Goal: Transaction & Acquisition: Purchase product/service

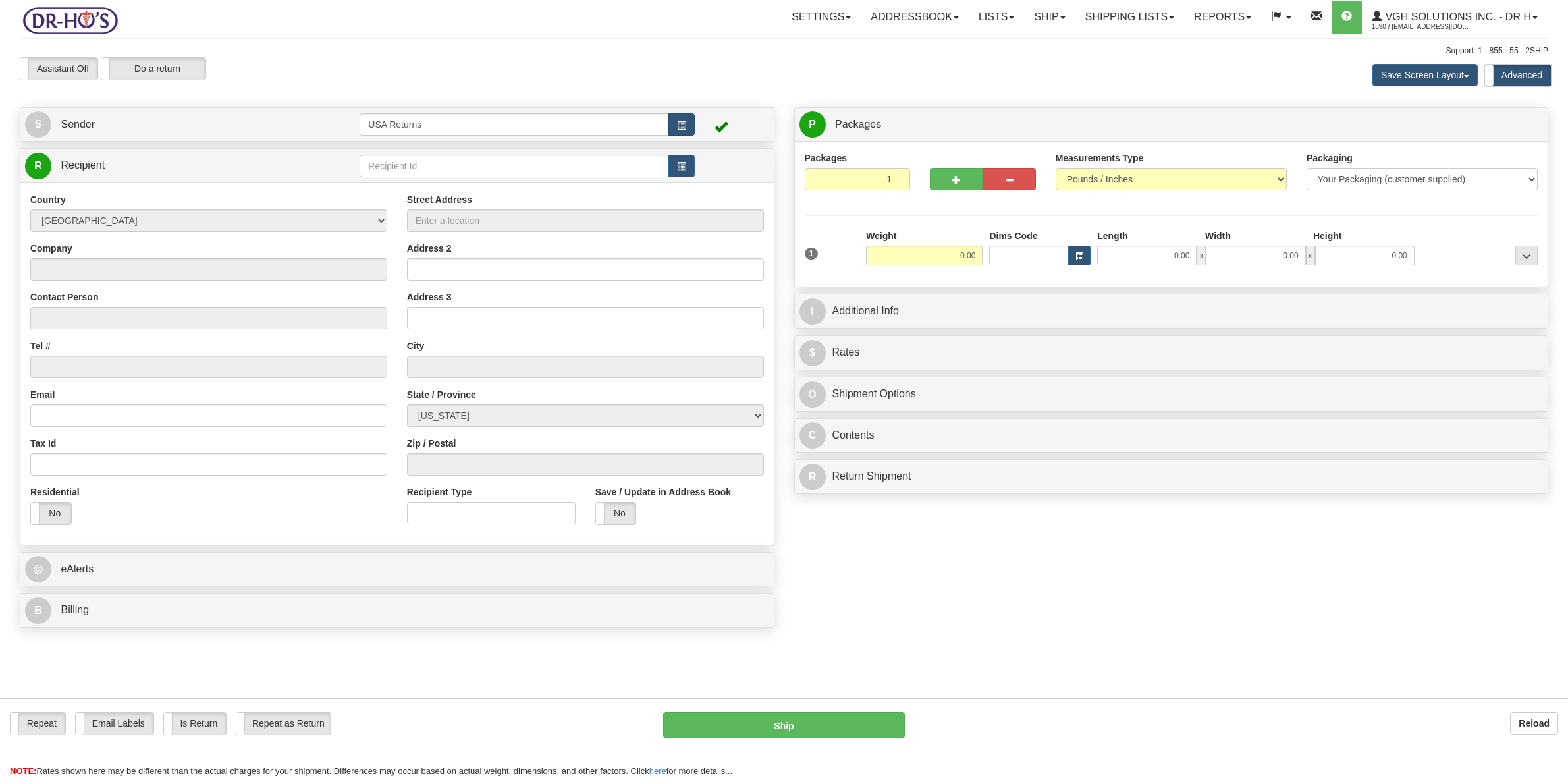
click at [681, 122] on span "button" at bounding box center [681, 125] width 9 height 8
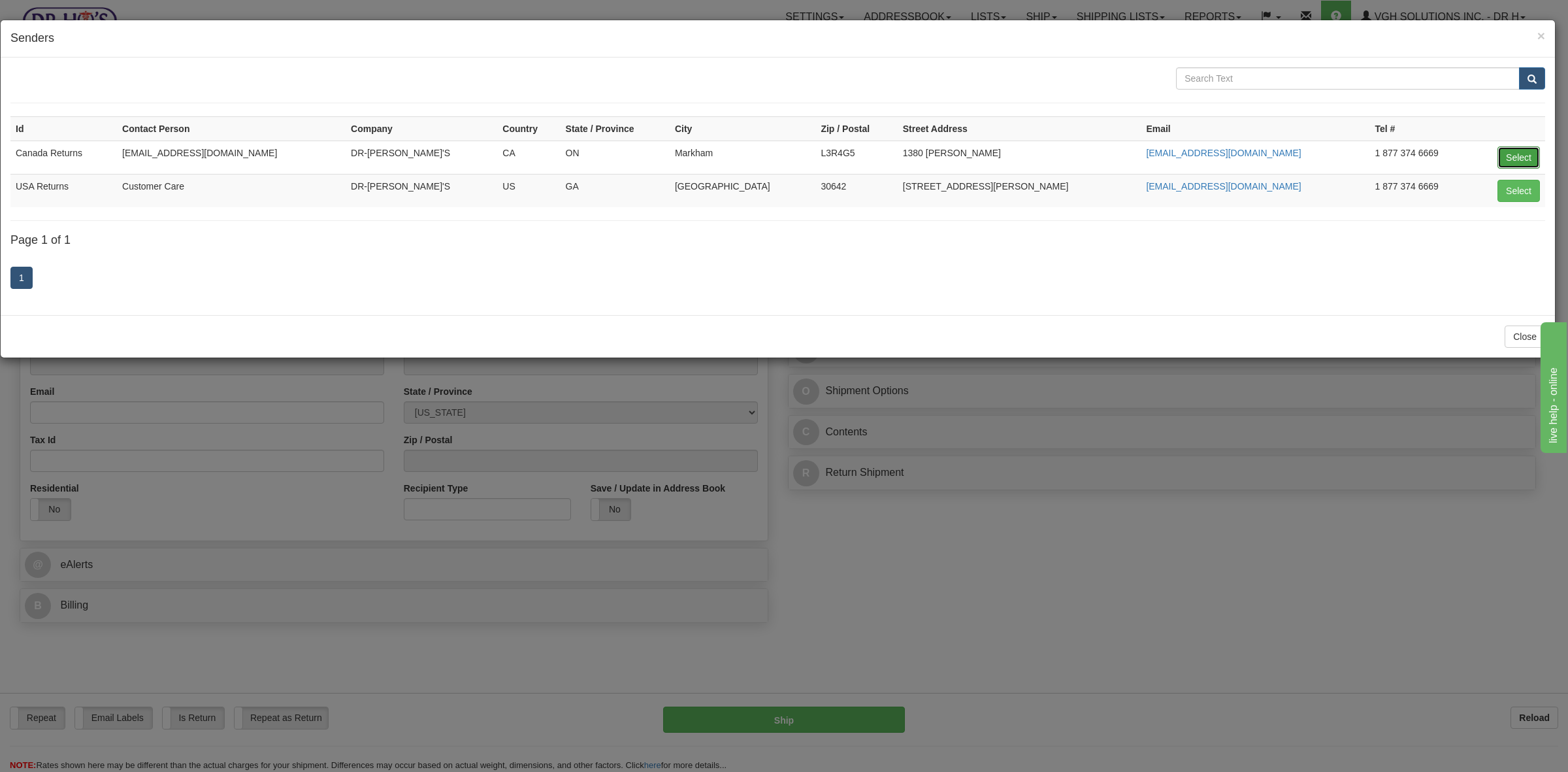
click at [1520, 157] on button "Select" at bounding box center [1519, 157] width 42 height 22
type input "Canada Returns"
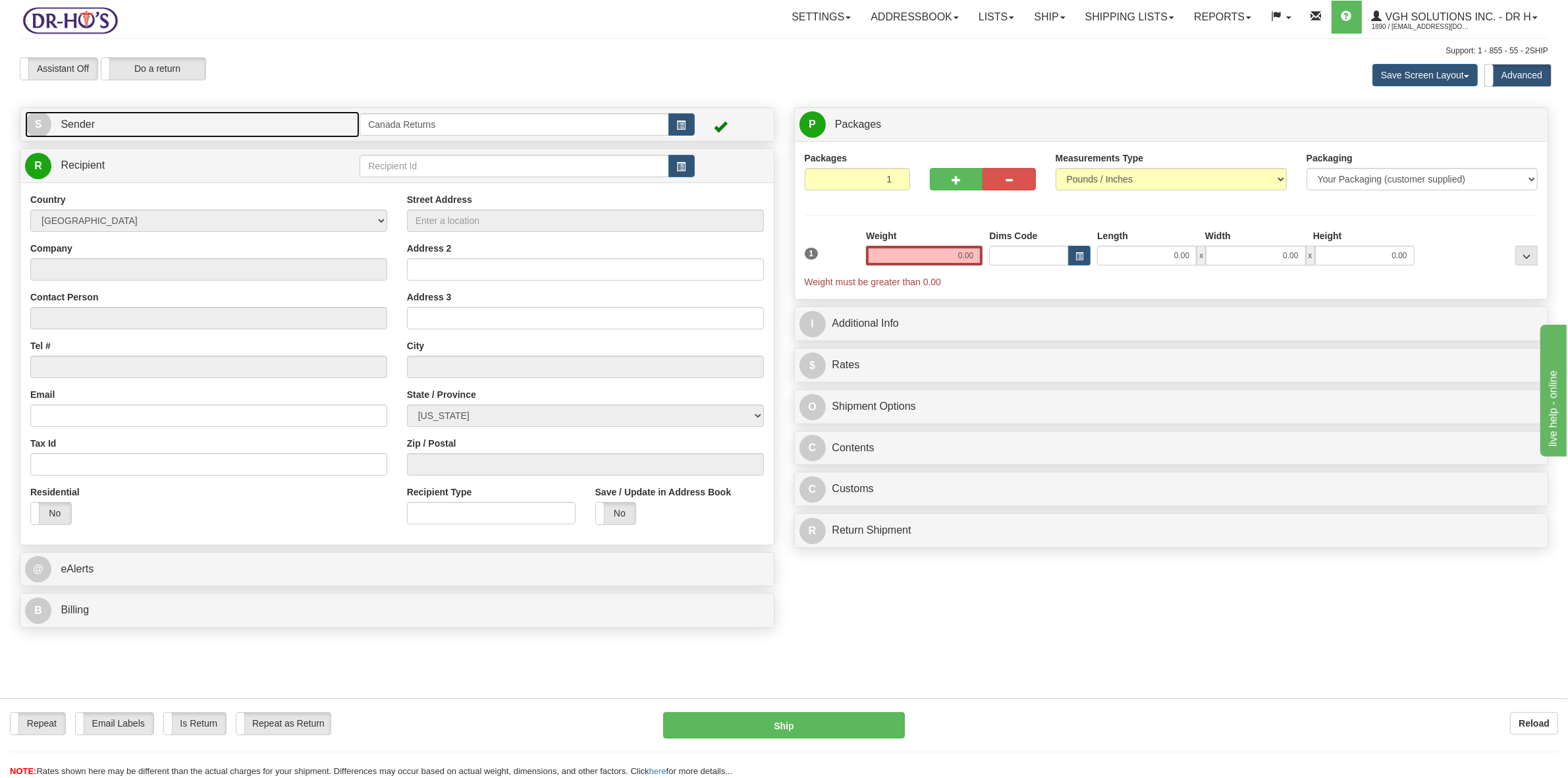
click at [154, 128] on link "S Sender" at bounding box center [192, 125] width 334 height 27
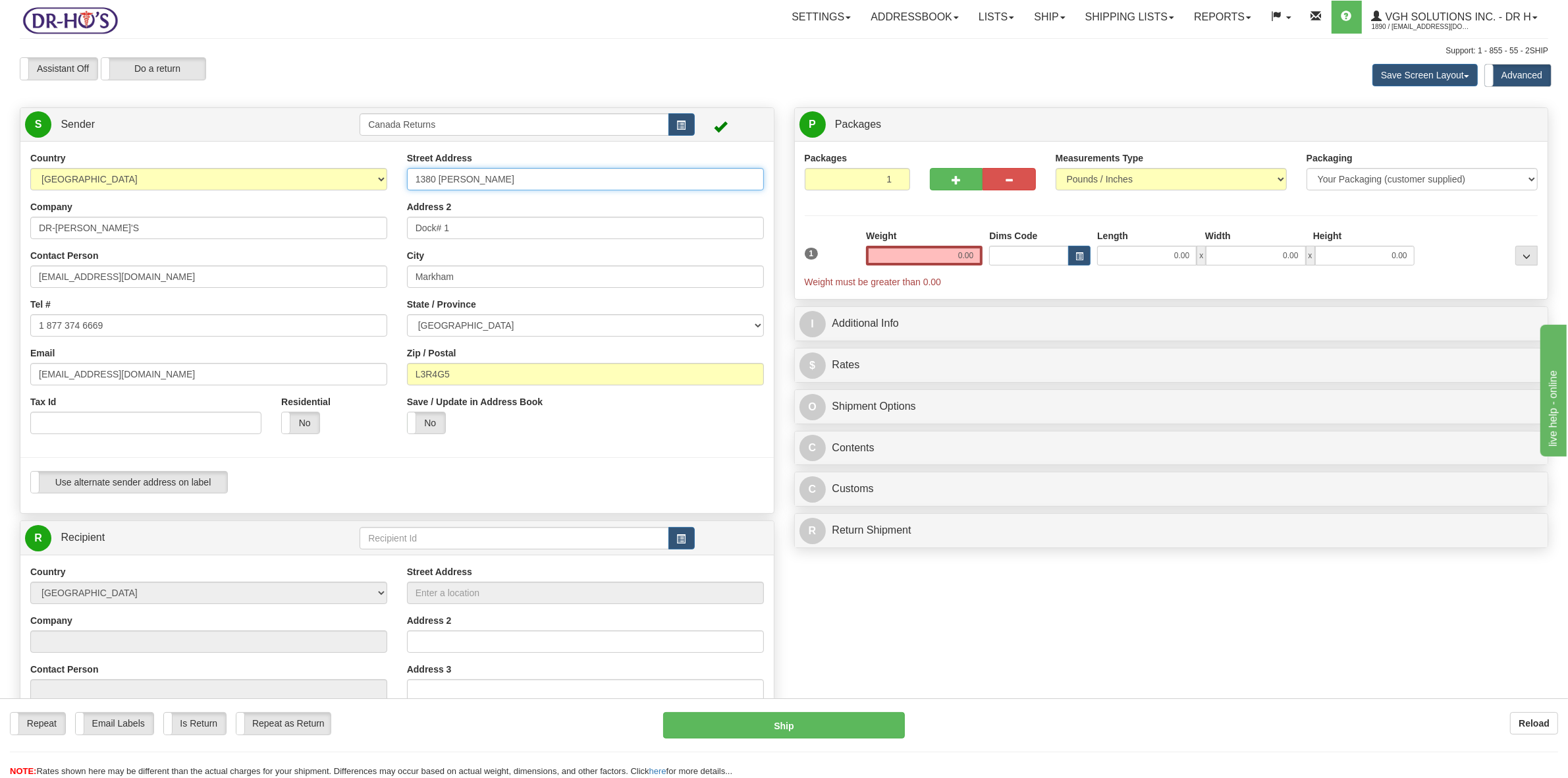
drag, startPoint x: 514, startPoint y: 180, endPoint x: 405, endPoint y: 179, distance: 109.0
click at [405, 179] on div "Street Address [STREET_ADDRESS][PERSON_NAME] Address 2 Dock# 1 City [GEOGRAPHIC…" at bounding box center [585, 297] width 376 height 292
paste input "003-[STREET_ADDRESS]"
type input "[DATE][STREET_ADDRESS][DATE]"
drag, startPoint x: 475, startPoint y: 233, endPoint x: 387, endPoint y: 226, distance: 88.3
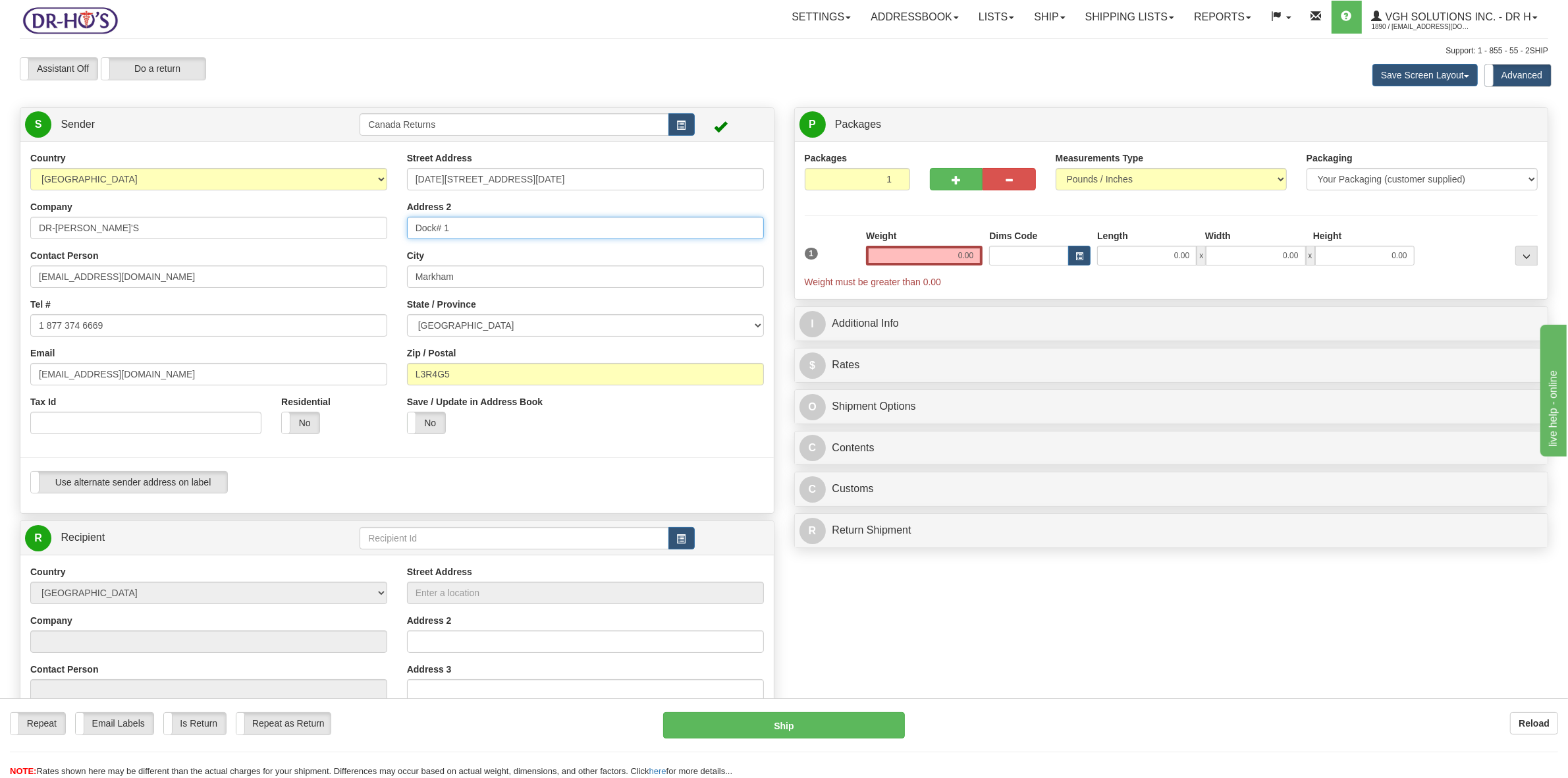
click at [387, 226] on div "Country [GEOGRAPHIC_DATA] [GEOGRAPHIC_DATA] [GEOGRAPHIC_DATA] [GEOGRAPHIC_DATA]…" at bounding box center [397, 327] width 754 height 352
drag, startPoint x: 425, startPoint y: 278, endPoint x: 390, endPoint y: 282, distance: 35.2
click at [393, 281] on div "Country [GEOGRAPHIC_DATA] [GEOGRAPHIC_DATA] [GEOGRAPHIC_DATA] [GEOGRAPHIC_DATA]…" at bounding box center [397, 327] width 754 height 352
type input "L"
drag, startPoint x: 482, startPoint y: 374, endPoint x: 386, endPoint y: 369, distance: 96.1
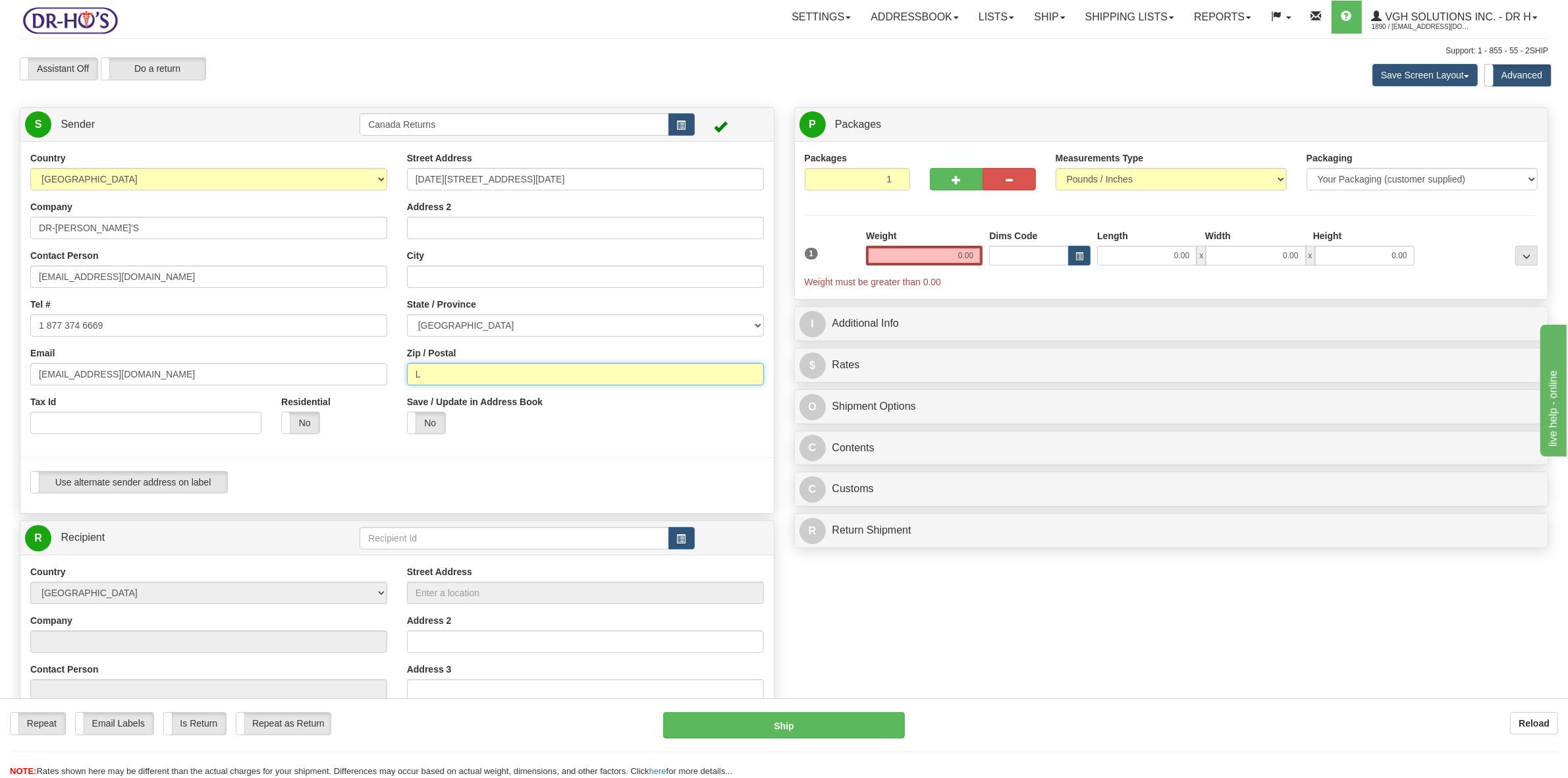
click at [389, 373] on div "Country [GEOGRAPHIC_DATA] [GEOGRAPHIC_DATA] [GEOGRAPHIC_DATA] [GEOGRAPHIC_DATA]…" at bounding box center [397, 327] width 754 height 352
click at [449, 285] on input "City" at bounding box center [585, 277] width 357 height 22
paste input "LÉVIS"
type input "LÉVIS"
click at [458, 327] on select "[GEOGRAPHIC_DATA] [GEOGRAPHIC_DATA] [GEOGRAPHIC_DATA] [GEOGRAPHIC_DATA] [GEOGRA…" at bounding box center [585, 325] width 357 height 22
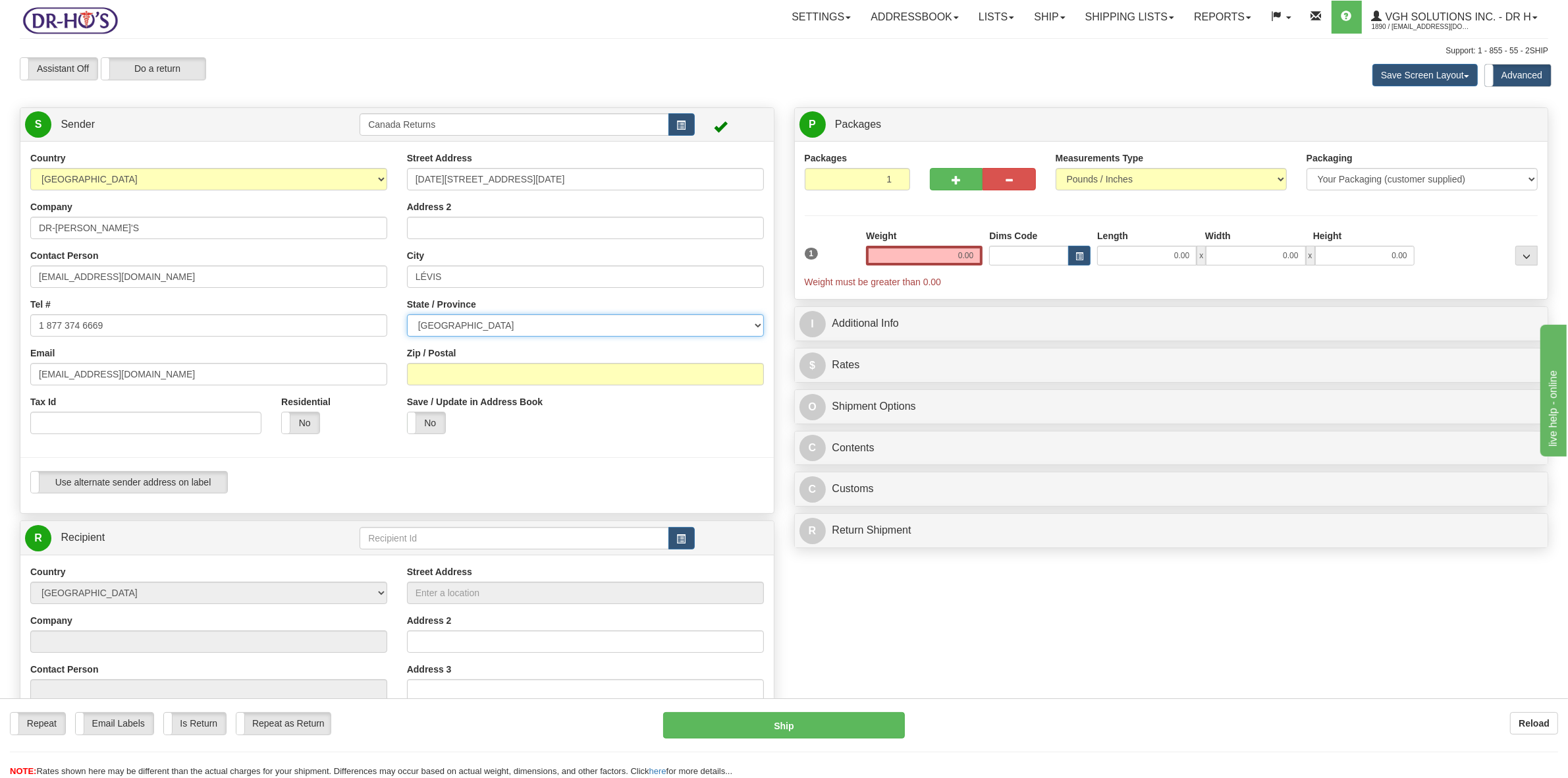
select select "QC"
click at [407, 315] on select "[GEOGRAPHIC_DATA] [GEOGRAPHIC_DATA] [GEOGRAPHIC_DATA] [GEOGRAPHIC_DATA] [GEOGRA…" at bounding box center [585, 325] width 357 height 22
click at [463, 376] on input "Zip / Postal" at bounding box center [585, 374] width 357 height 22
paste input "G6W 0X5"
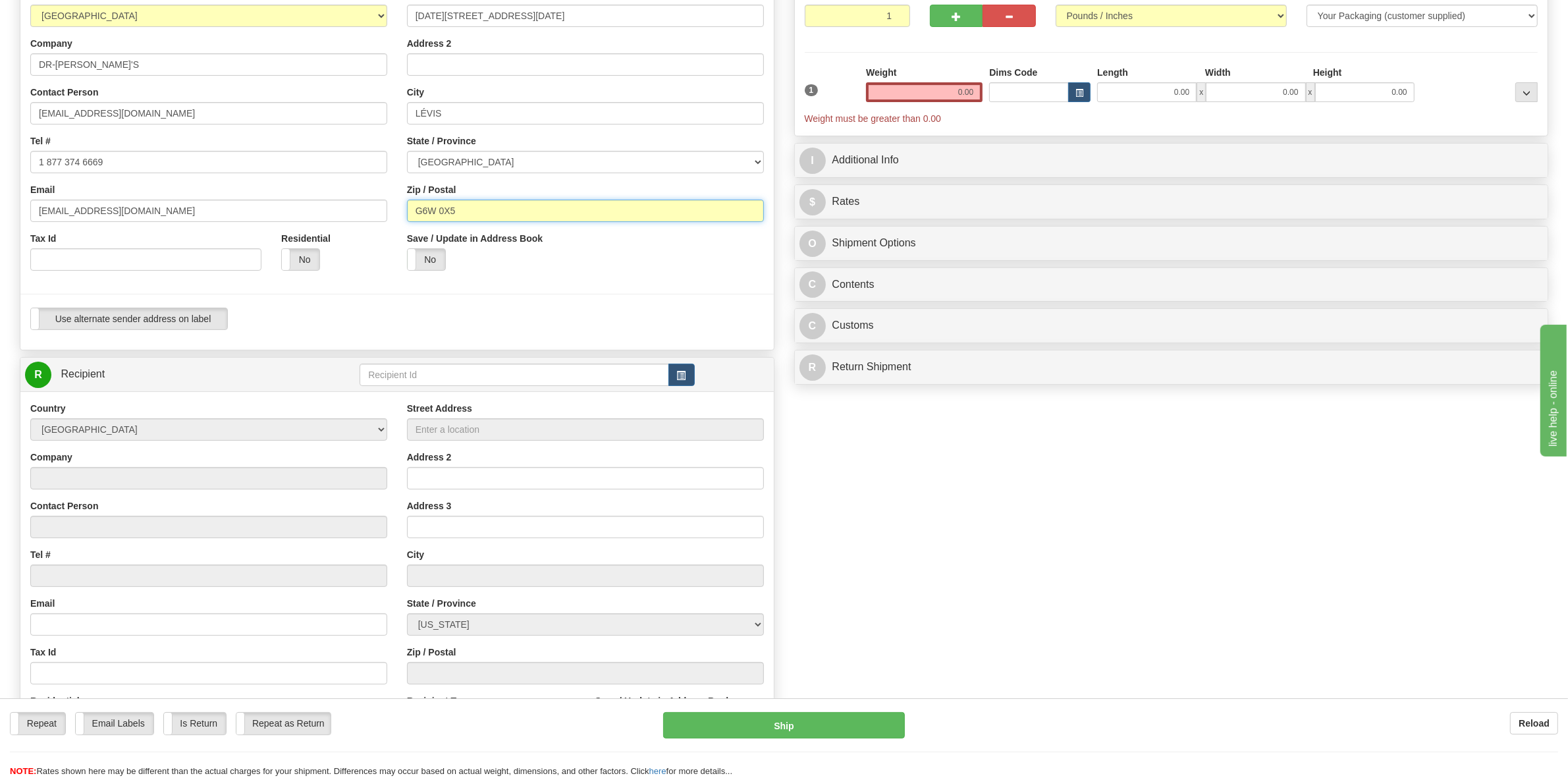
scroll to position [165, 0]
type input "G6W 0X5"
click at [679, 377] on span "button" at bounding box center [681, 374] width 9 height 8
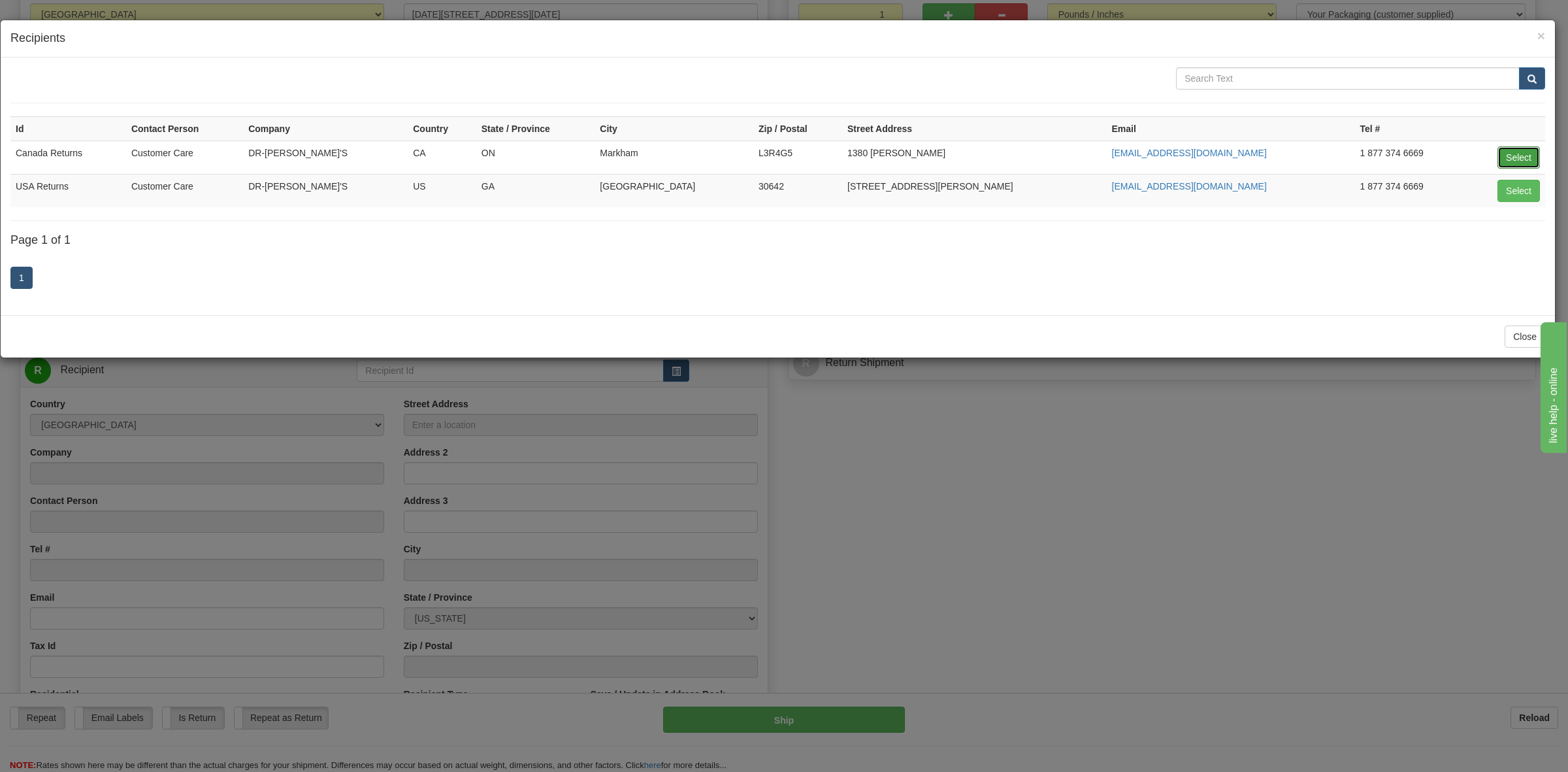
click at [1513, 154] on button "Select" at bounding box center [1519, 157] width 42 height 22
type input "Canada Returns"
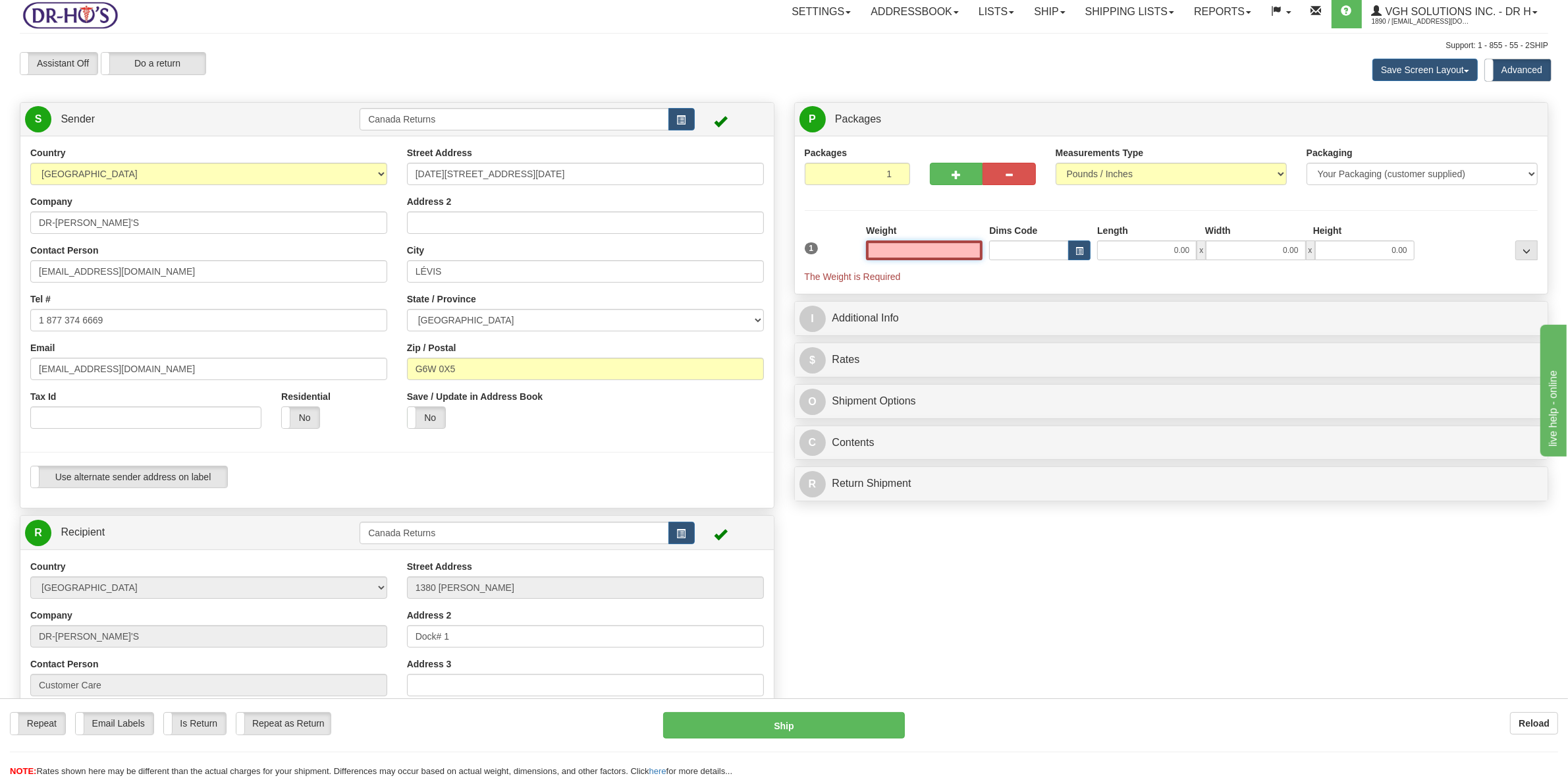
scroll to position [0, 0]
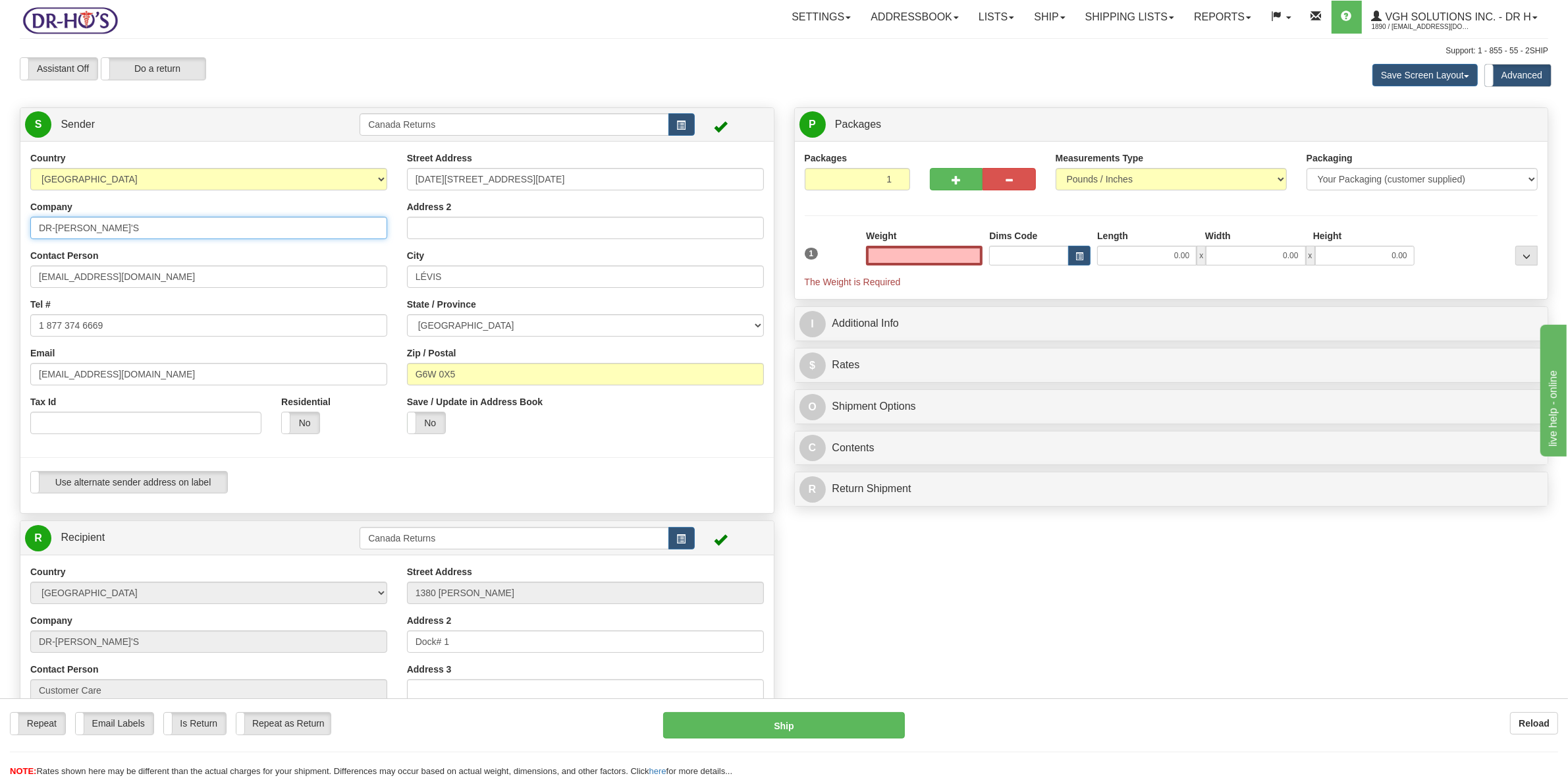
type input "0.00"
drag, startPoint x: 91, startPoint y: 228, endPoint x: 0, endPoint y: 244, distance: 92.4
click at [0, 244] on div "Toggle navigation Settings Shipping Preferences Fields Preferences New" at bounding box center [784, 537] width 1568 height 1074
drag, startPoint x: 27, startPoint y: 278, endPoint x: 4, endPoint y: 280, distance: 23.1
click at [4, 280] on div "Toggle navigation Settings Shipping Preferences Fields Preferences New" at bounding box center [784, 537] width 1568 height 1074
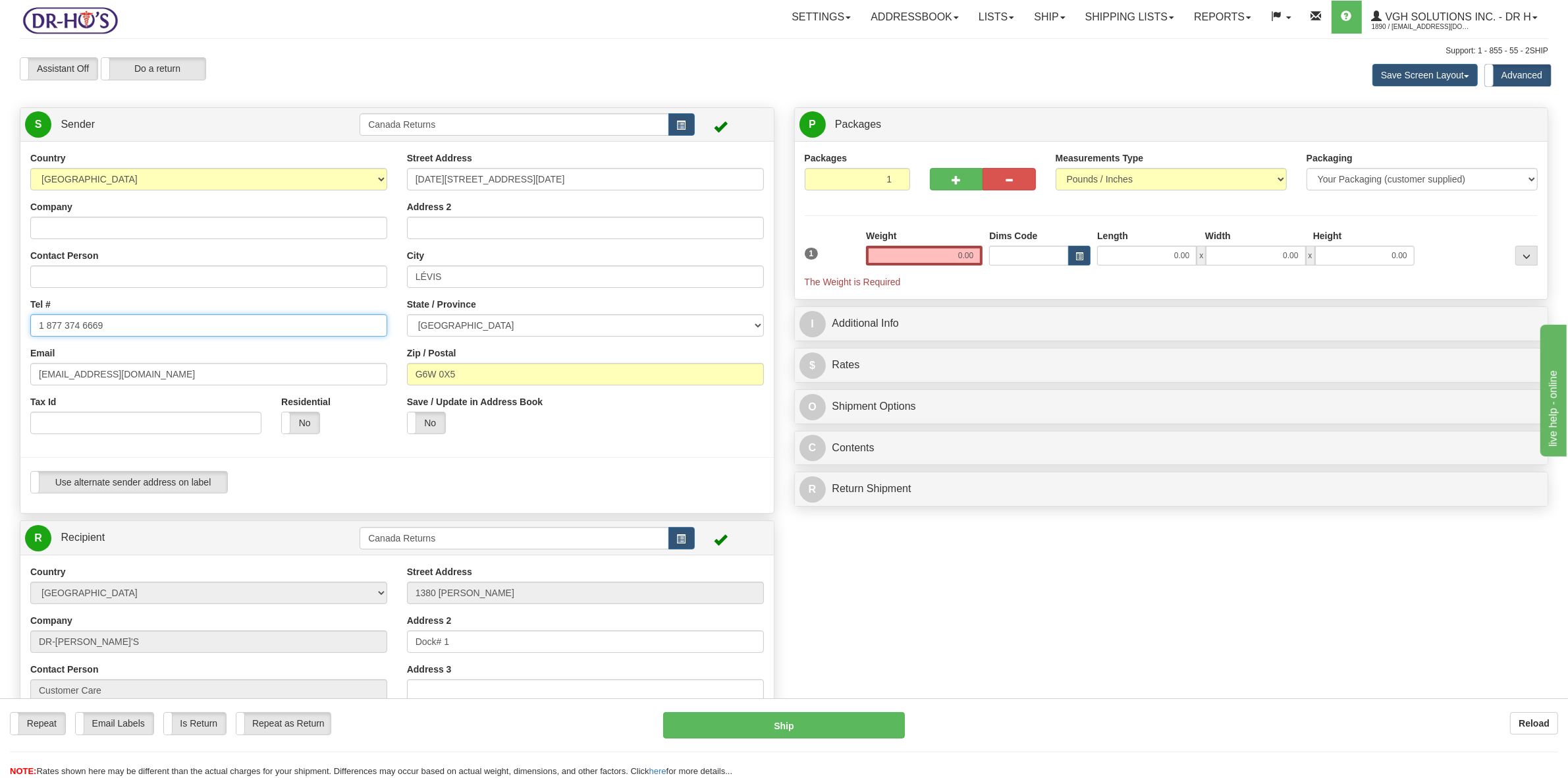
drag, startPoint x: 132, startPoint y: 328, endPoint x: 0, endPoint y: 330, distance: 132.0
click at [0, 330] on div "Toggle navigation Settings Shipping Preferences Fields Preferences New" at bounding box center [784, 537] width 1568 height 1074
drag, startPoint x: 150, startPoint y: 378, endPoint x: 4, endPoint y: 383, distance: 146.1
click at [4, 383] on div "Toggle navigation Settings Shipping Preferences Fields Preferences New" at bounding box center [784, 537] width 1568 height 1074
click at [51, 233] on input "Company" at bounding box center [208, 228] width 357 height 22
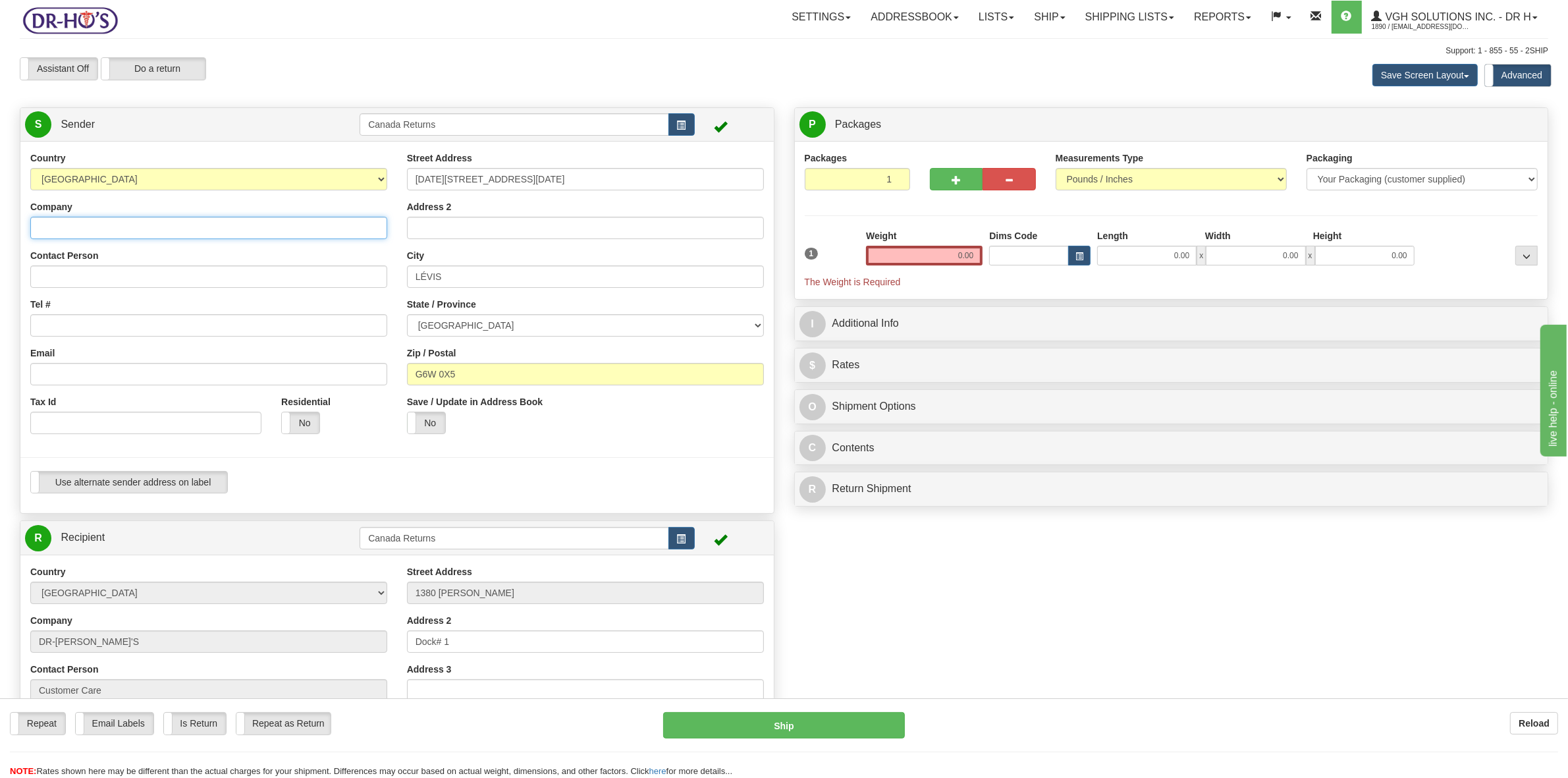
paste input "[PERSON_NAME]"
type input "[PERSON_NAME]"
click at [112, 281] on input "Contact Person" at bounding box center [208, 277] width 357 height 22
paste input "[PERSON_NAME]"
type input "[PERSON_NAME]"
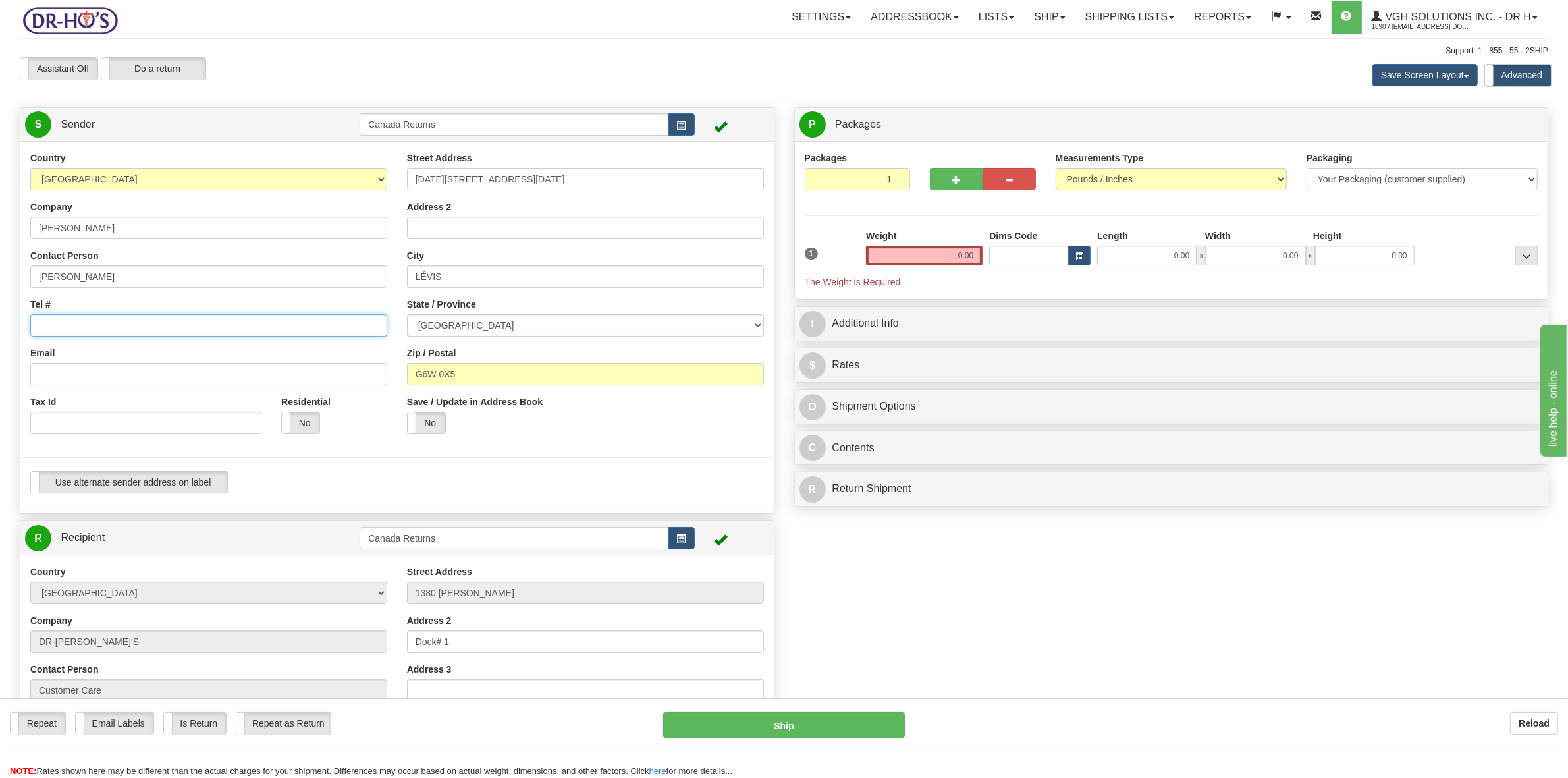
click at [91, 336] on input "Tel #" at bounding box center [208, 325] width 357 height 22
paste input "[PHONE_NUMBER]"
type input "[PHONE_NUMBER]"
click at [106, 374] on input "Email" at bounding box center [208, 374] width 357 height 22
paste input "[EMAIL_ADDRESS][DOMAIN_NAME]"
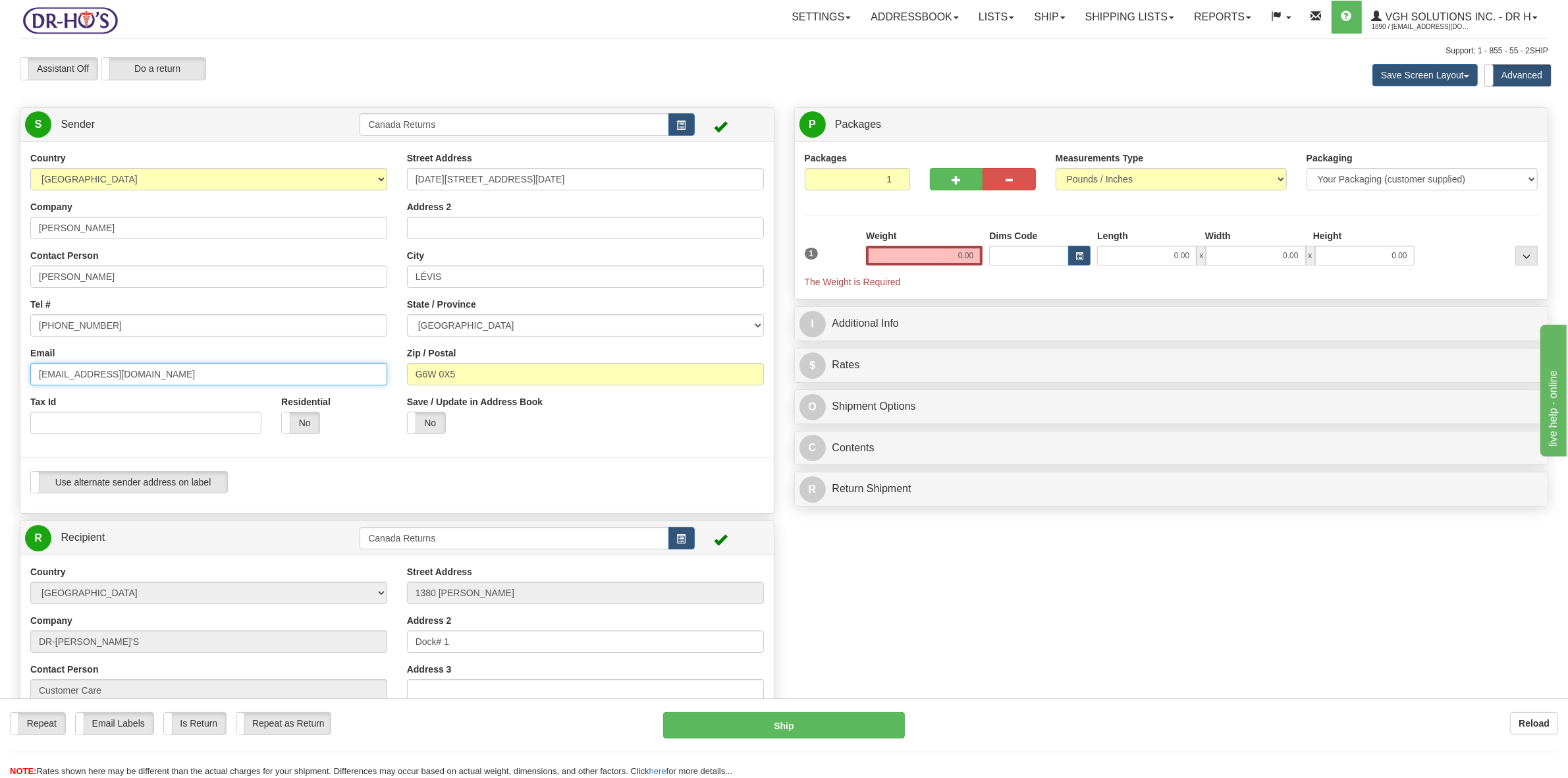
type input "[EMAIL_ADDRESS][DOMAIN_NAME]"
click at [972, 254] on input "0.00" at bounding box center [925, 255] width 116 height 20
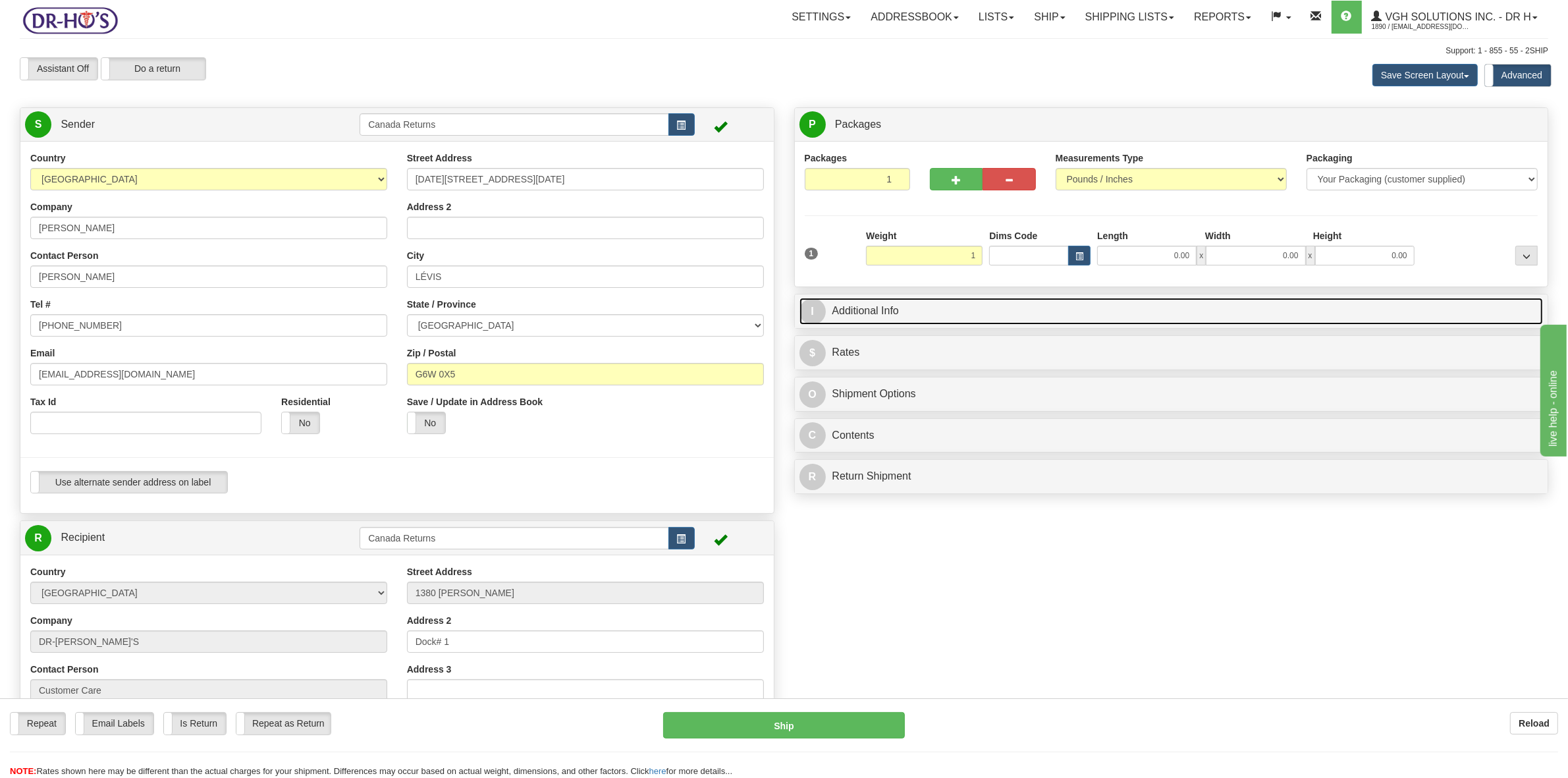
type input "1.00"
click at [948, 316] on link "I Additional Info" at bounding box center [1172, 311] width 744 height 27
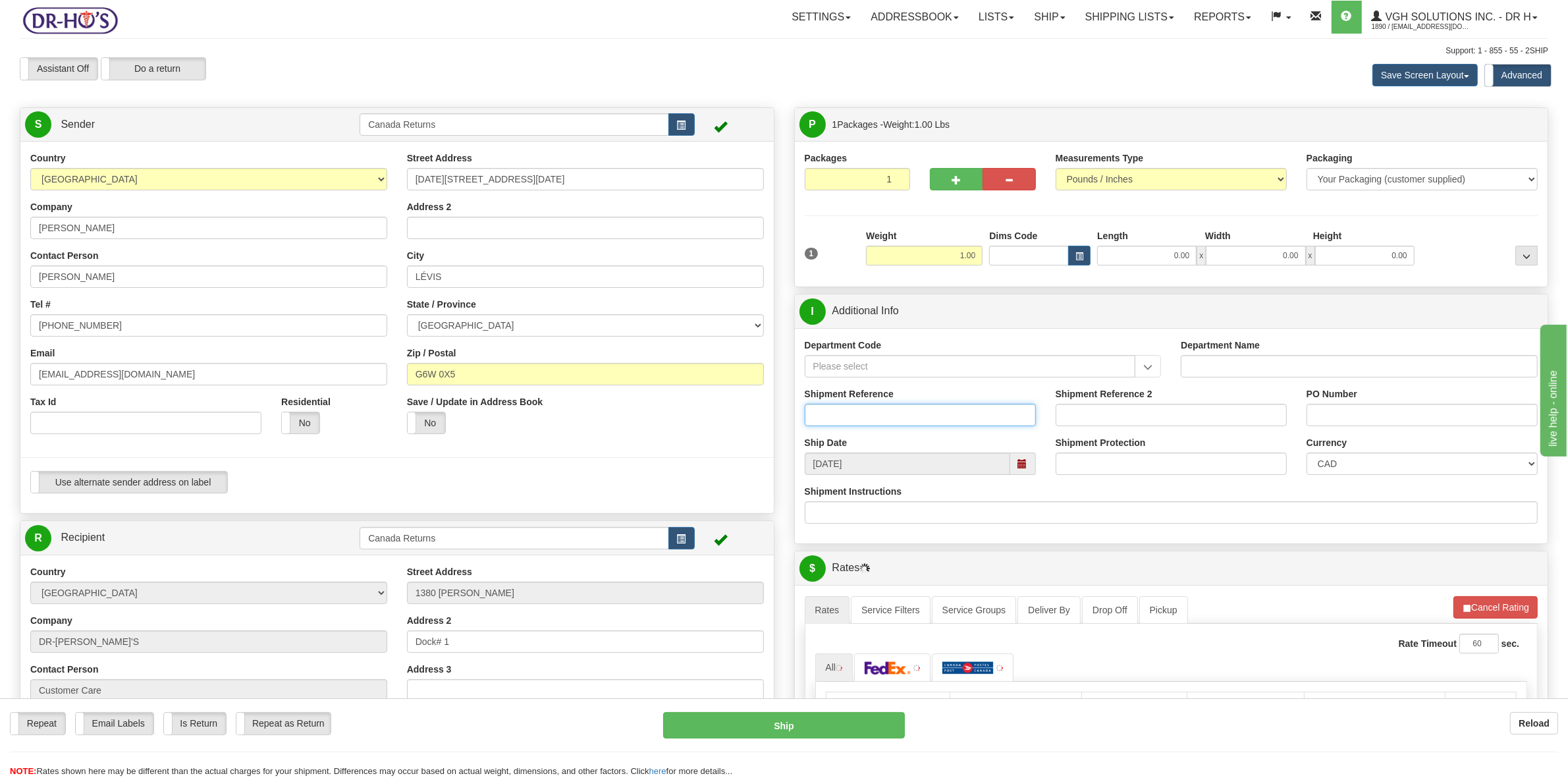
click at [866, 418] on input "Shipment Reference" at bounding box center [920, 415] width 231 height 22
click at [1030, 465] on span at bounding box center [1023, 464] width 26 height 22
type input "123456"
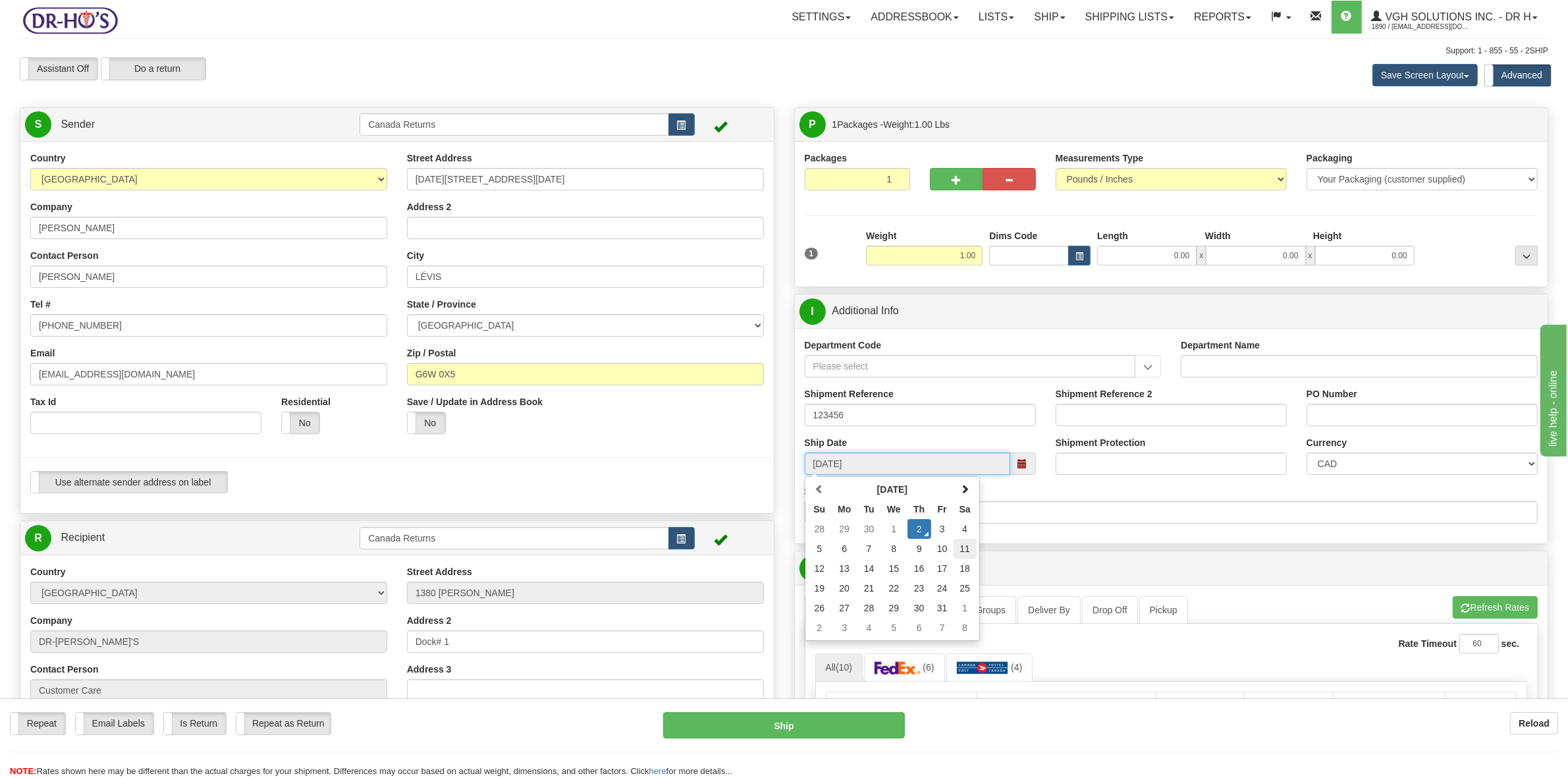
click at [965, 550] on td "11" at bounding box center [965, 549] width 23 height 20
type input "[DATE]"
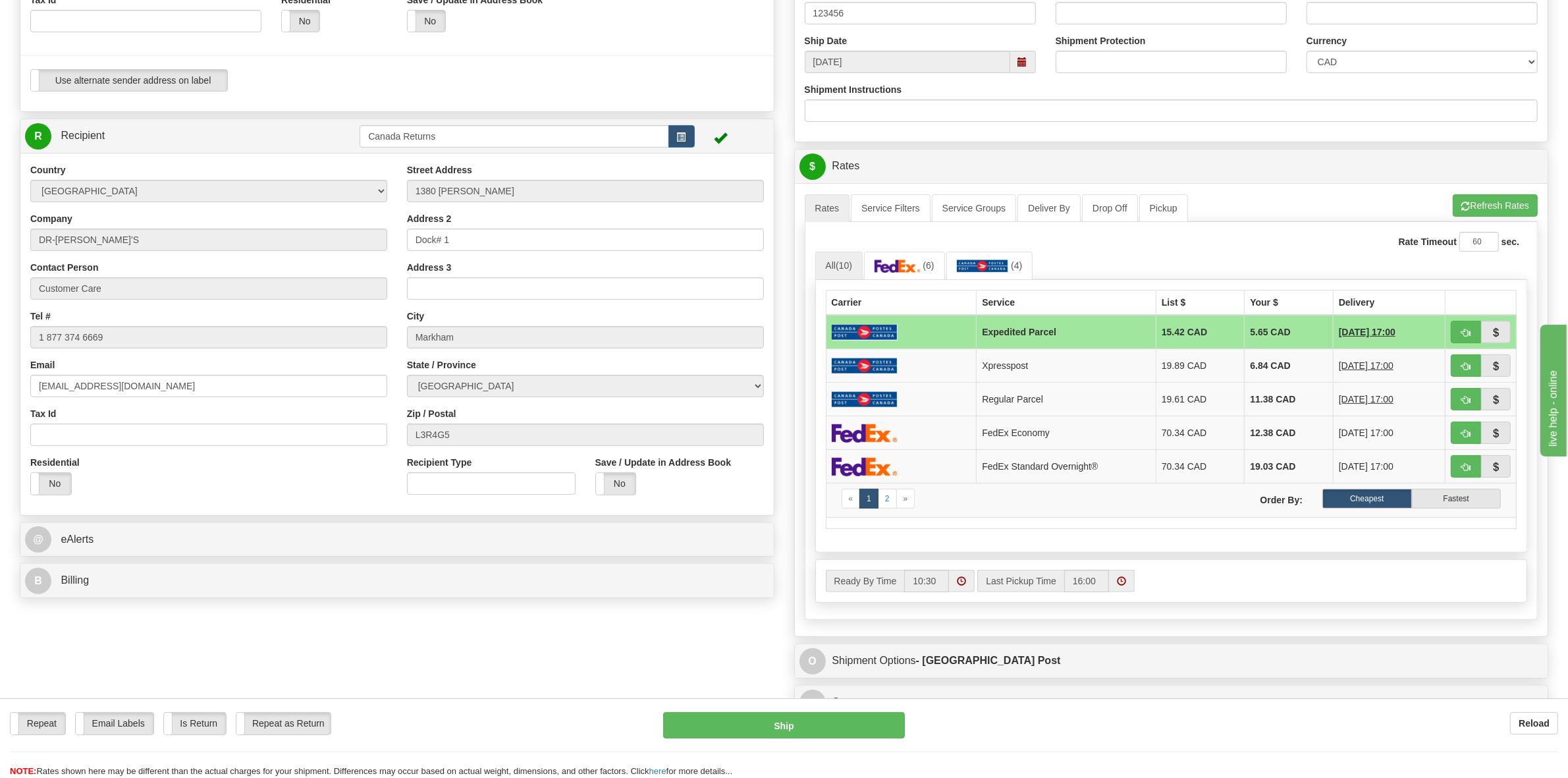
scroll to position [411, 0]
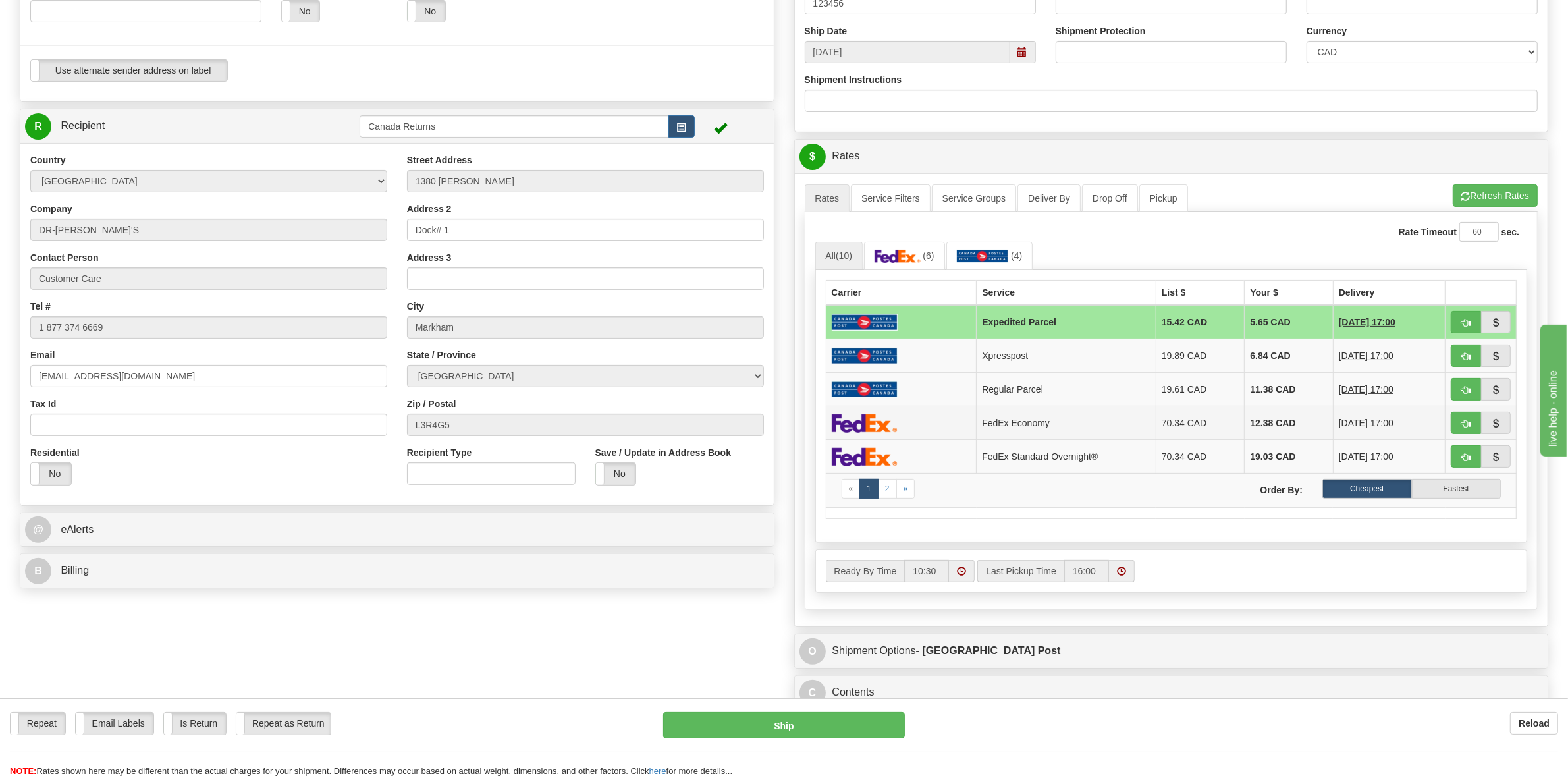
click at [1114, 429] on td "FedEx Economy" at bounding box center [1066, 423] width 180 height 34
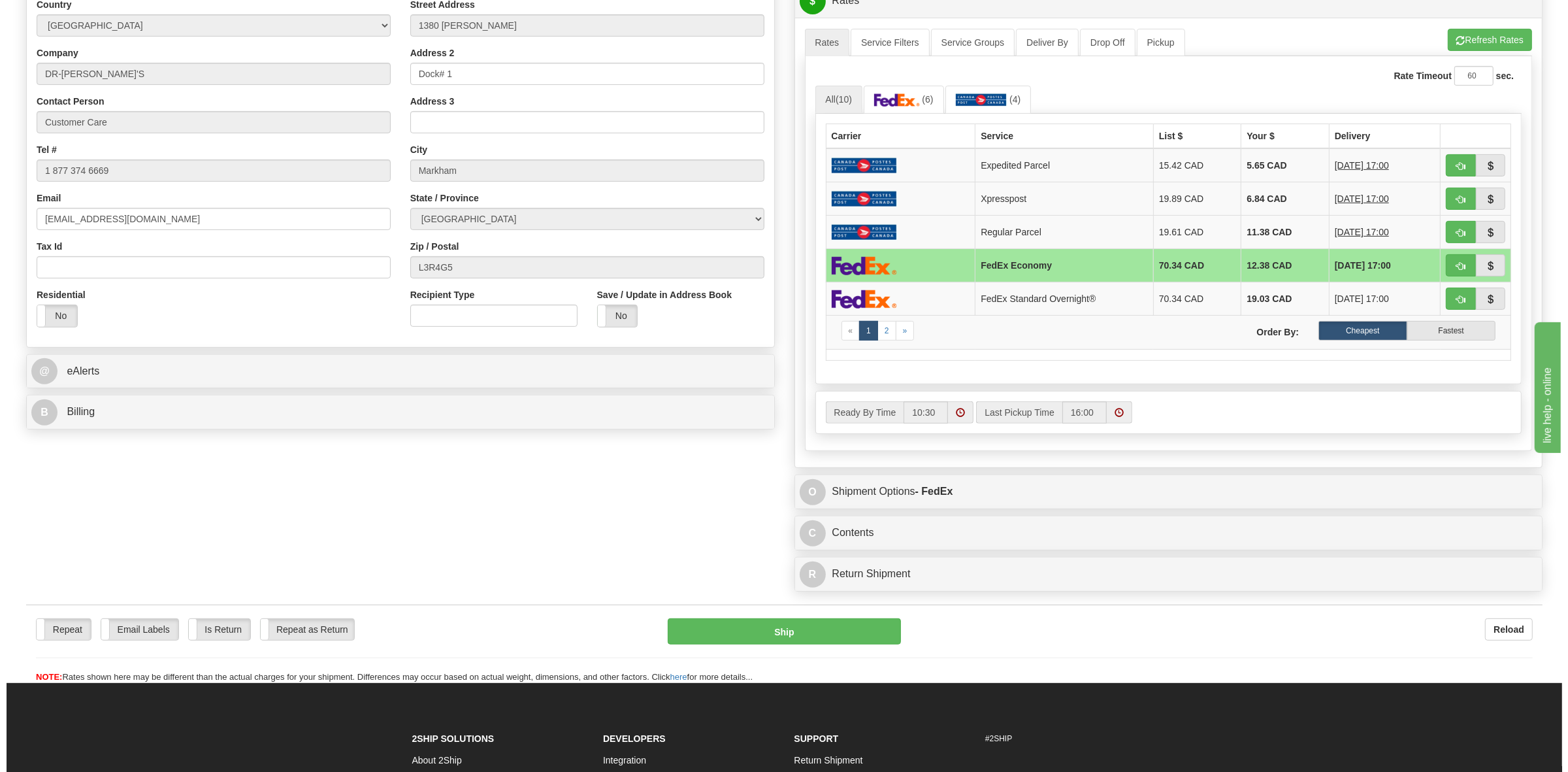
scroll to position [572, 0]
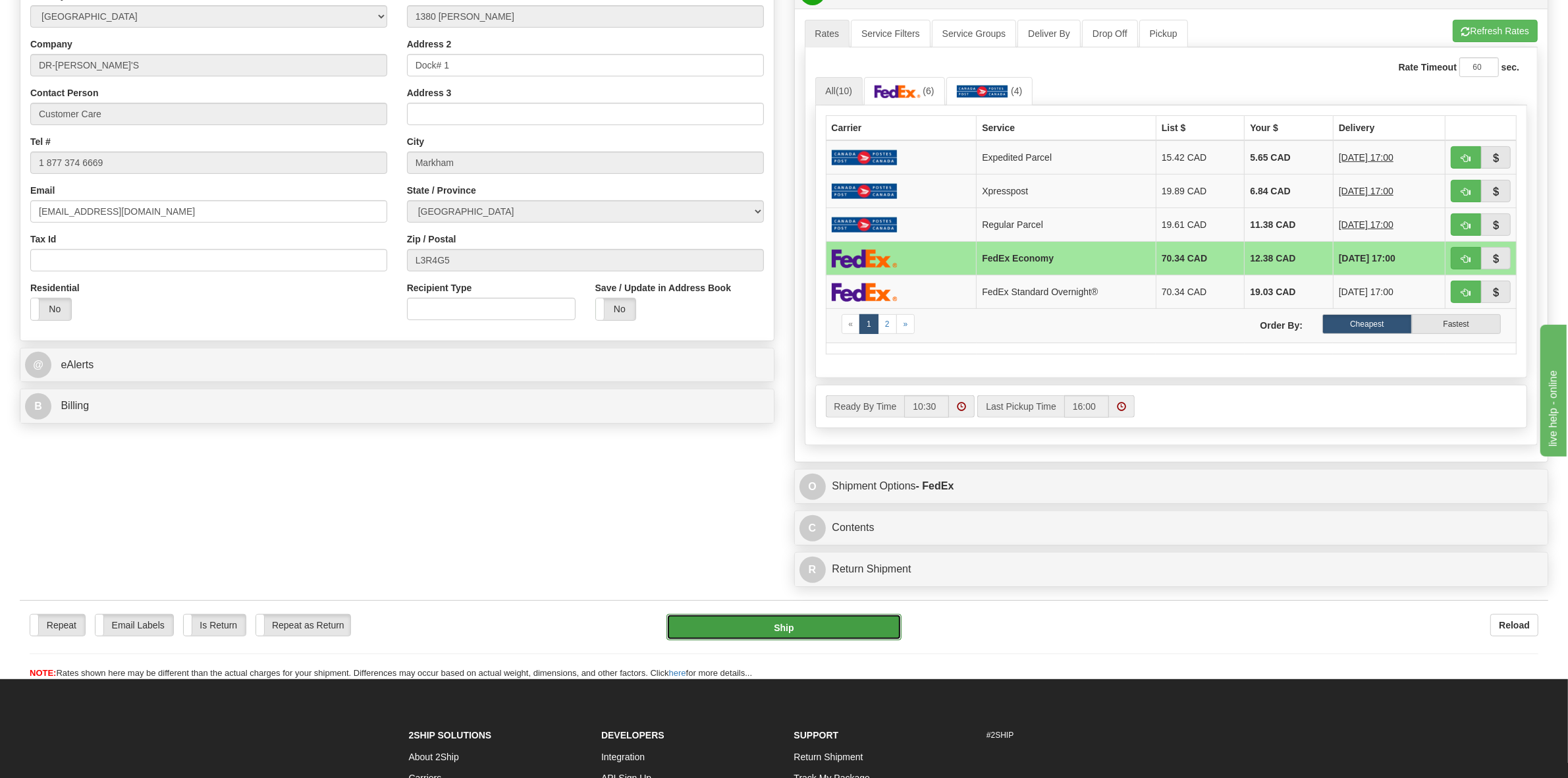
click at [867, 638] on button "Ship" at bounding box center [784, 627] width 235 height 27
type input "20"
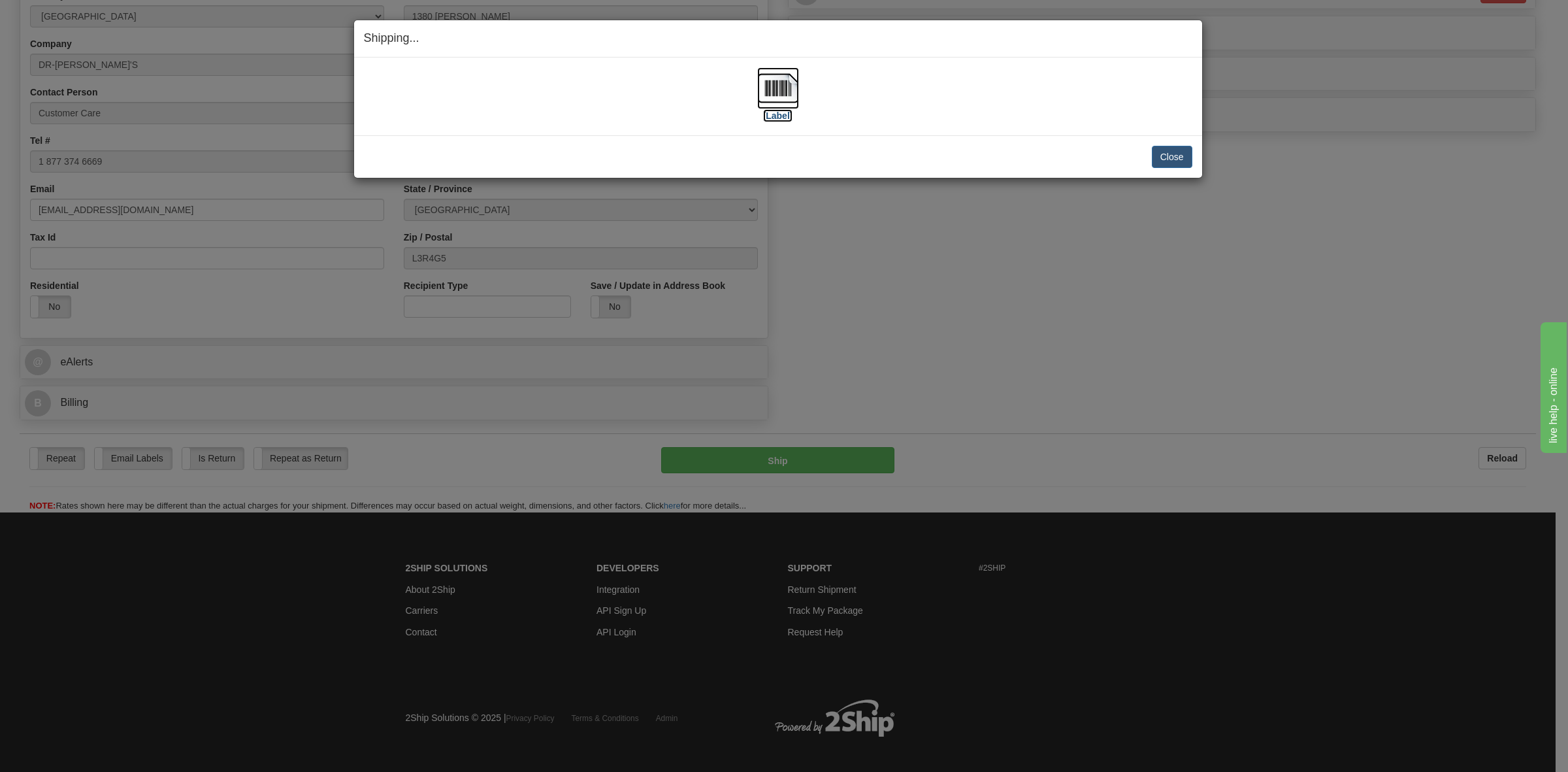
click at [771, 118] on label "[Label]" at bounding box center [777, 115] width 30 height 13
click at [1168, 160] on button "Close" at bounding box center [1172, 157] width 40 height 22
